Goal: Navigation & Orientation: Find specific page/section

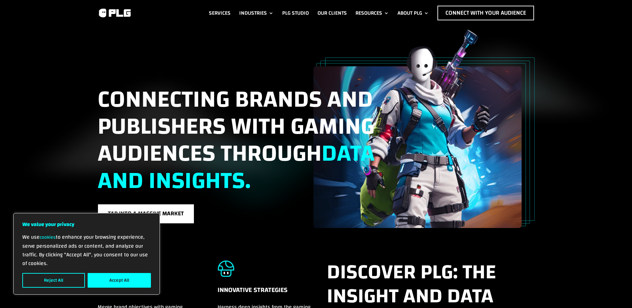
click at [267, 9] on link "Industries" at bounding box center [256, 13] width 34 height 15
click at [126, 280] on button "Accept All" at bounding box center [119, 280] width 63 height 15
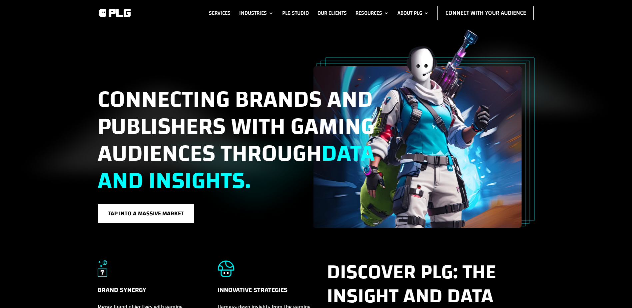
click at [269, 15] on link "Industries" at bounding box center [256, 13] width 34 height 15
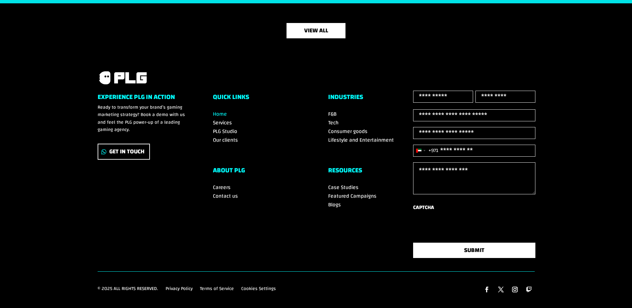
scroll to position [2319, 0]
click at [225, 118] on span "Services" at bounding box center [222, 123] width 19 height 10
